Goal: Information Seeking & Learning: Learn about a topic

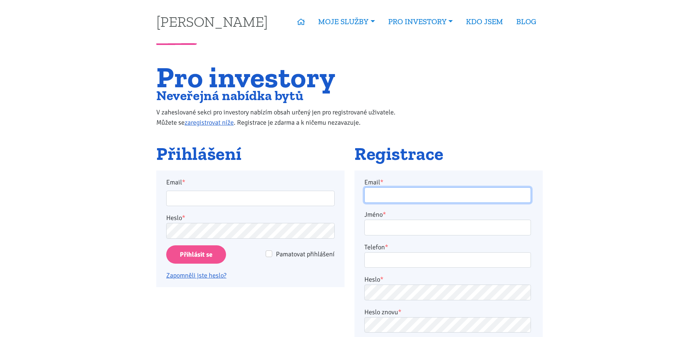
type input "vrabi.m@seznam.cz"
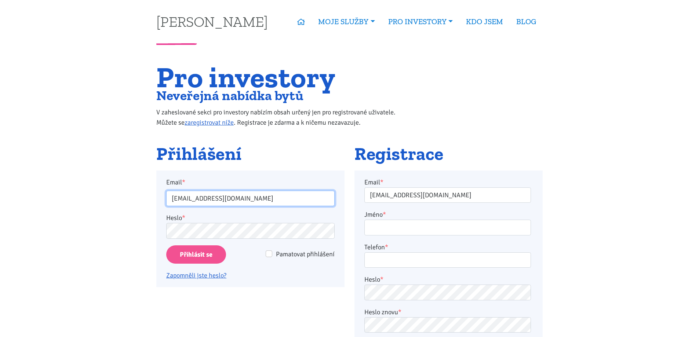
click at [187, 194] on input "vrabi.m@seznam.cz" at bounding box center [250, 199] width 168 height 16
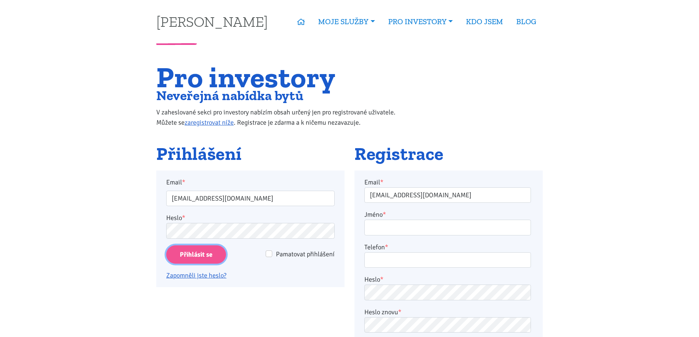
click at [192, 253] on input "Přihlásit se" at bounding box center [196, 254] width 60 height 19
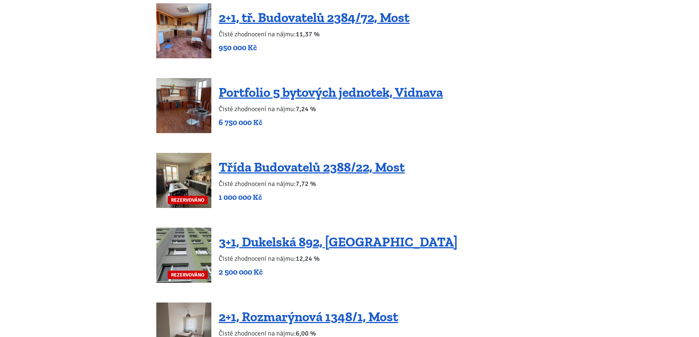
scroll to position [1467, 0]
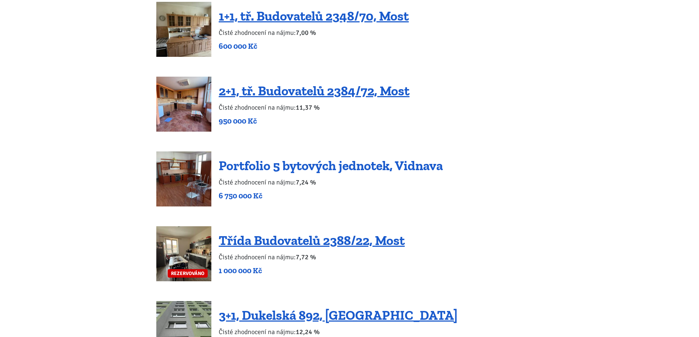
click at [322, 158] on link "Portfolio 5 bytových jednotek, Vidnava" at bounding box center [331, 166] width 224 height 16
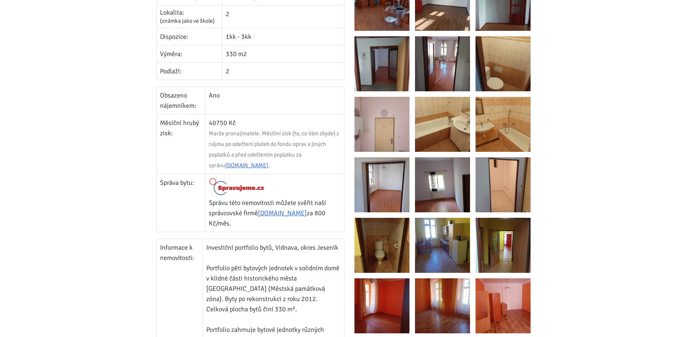
scroll to position [73, 0]
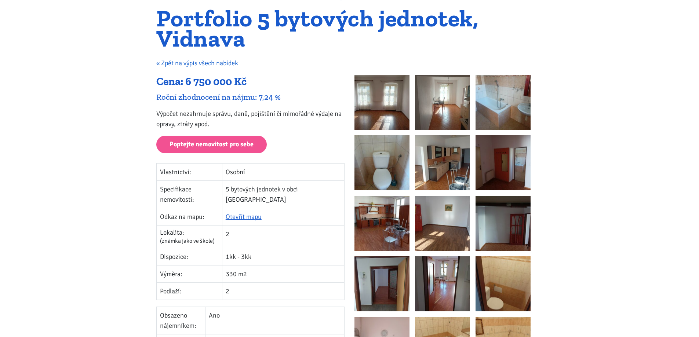
click at [201, 63] on link "« Zpět na výpis všech nabídek" at bounding box center [197, 63] width 82 height 8
